Goal: Understand site structure: Understand site structure

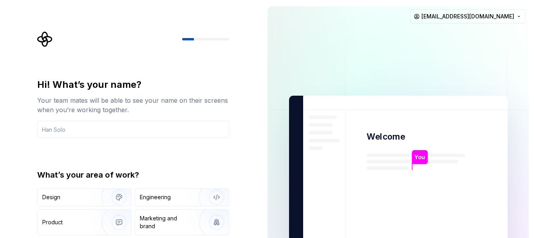
drag, startPoint x: 63, startPoint y: 67, endPoint x: 60, endPoint y: 86, distance: 18.6
